Goal: Check status: Check status

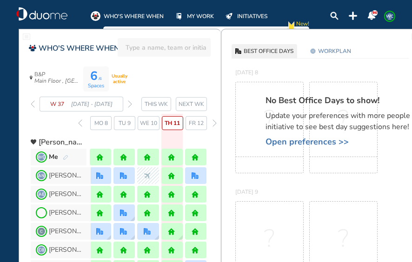
click at [212, 123] on img "forward day" at bounding box center [214, 122] width 4 height 7
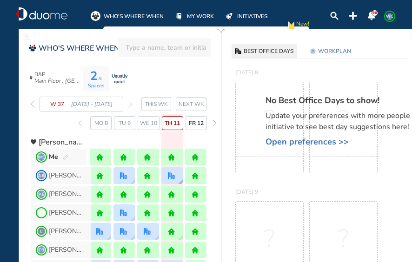
click at [177, 179] on div at bounding box center [171, 175] width 21 height 17
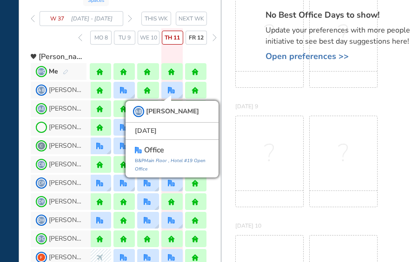
scroll to position [93, 0]
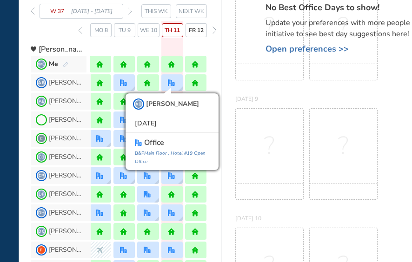
click at [254, 158] on div "?" at bounding box center [269, 154] width 68 height 92
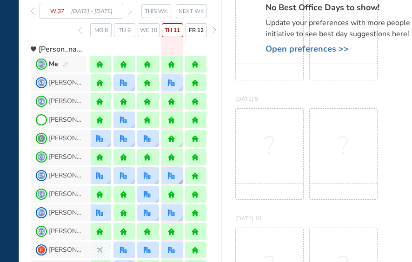
click at [179, 174] on div at bounding box center [171, 175] width 21 height 17
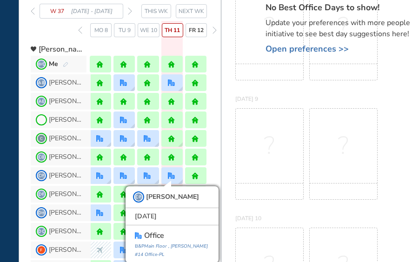
click at [218, 159] on div "CB [PERSON_NAME]" at bounding box center [126, 157] width 190 height 19
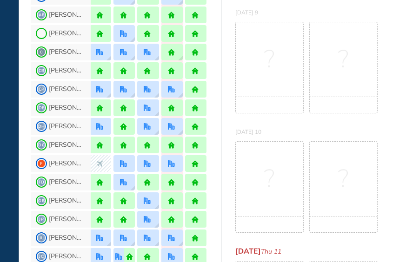
scroll to position [186, 0]
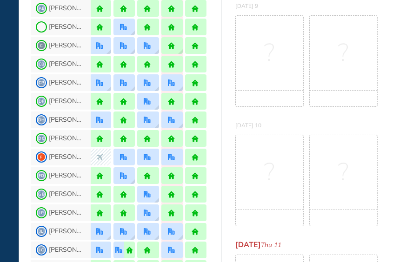
click at [168, 247] on img "office" at bounding box center [171, 250] width 7 height 7
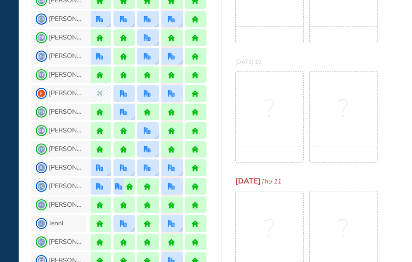
scroll to position [325, 0]
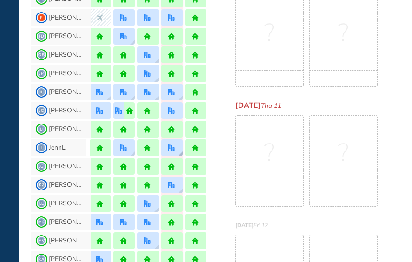
click at [178, 150] on div at bounding box center [171, 147] width 21 height 17
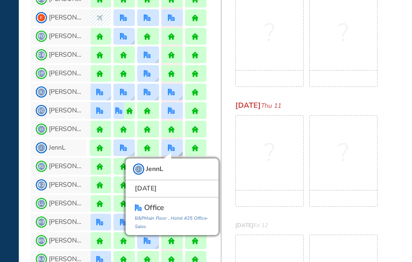
click at [178, 150] on div "J JennL [DATE] office [GEOGRAPHIC_DATA] , Hotel #25 Office-Sales" at bounding box center [171, 147] width 21 height 17
click at [229, 150] on div "[DATE] Thu 11 ? ?" at bounding box center [321, 156] width 201 height 120
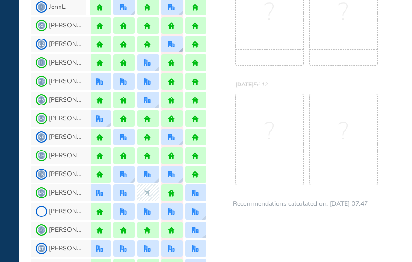
scroll to position [511, 0]
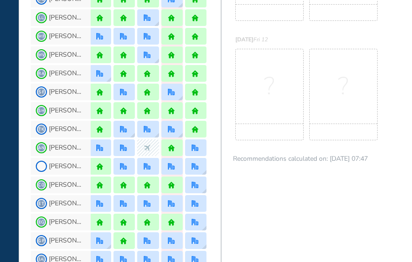
click at [174, 169] on img "office" at bounding box center [171, 166] width 7 height 7
click at [173, 166] on img "office" at bounding box center [171, 166] width 7 height 7
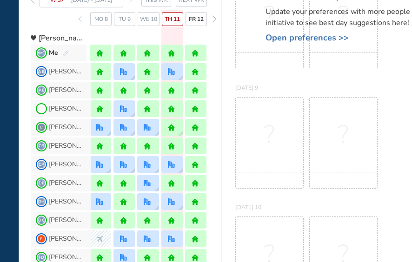
scroll to position [93, 0]
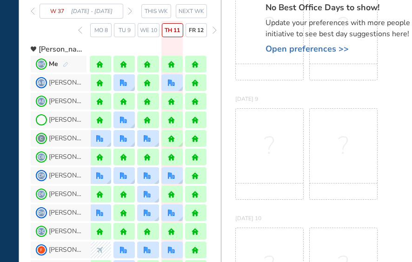
click at [176, 64] on div at bounding box center [171, 64] width 21 height 17
